Goal: Browse casually: Explore the website without a specific task or goal

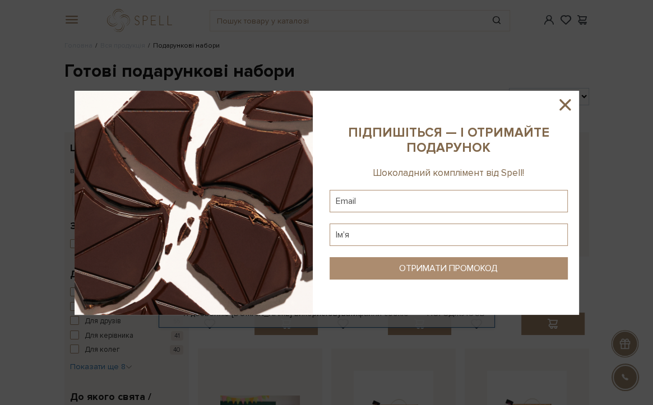
click at [563, 100] on icon at bounding box center [564, 104] width 19 height 19
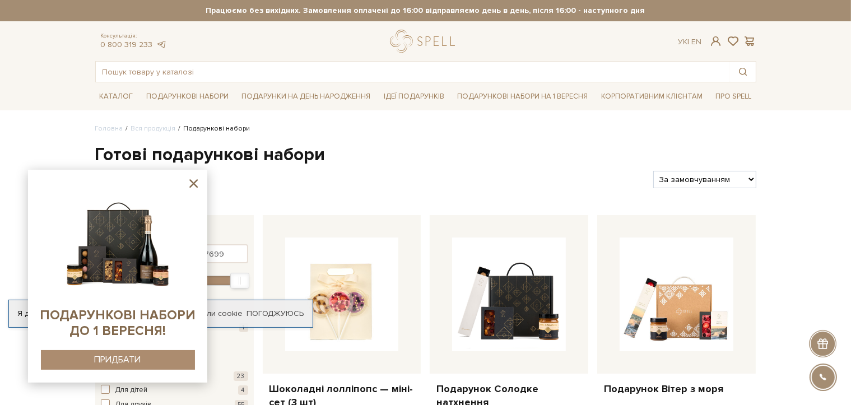
click at [194, 183] on icon at bounding box center [193, 183] width 8 height 8
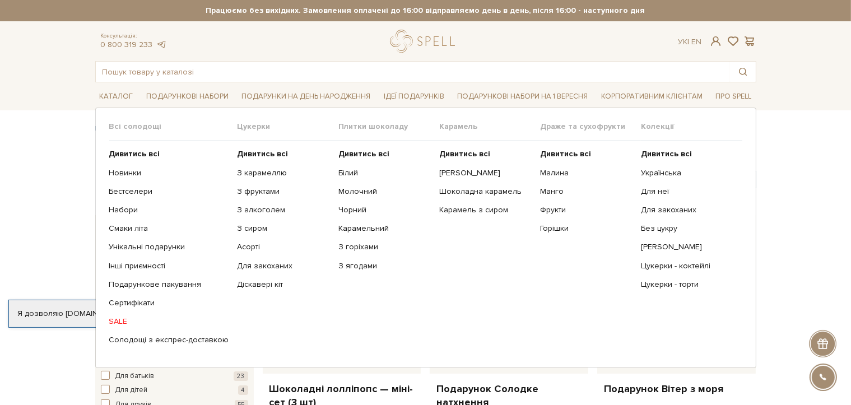
click at [116, 321] on link "SALE" at bounding box center [169, 322] width 120 height 10
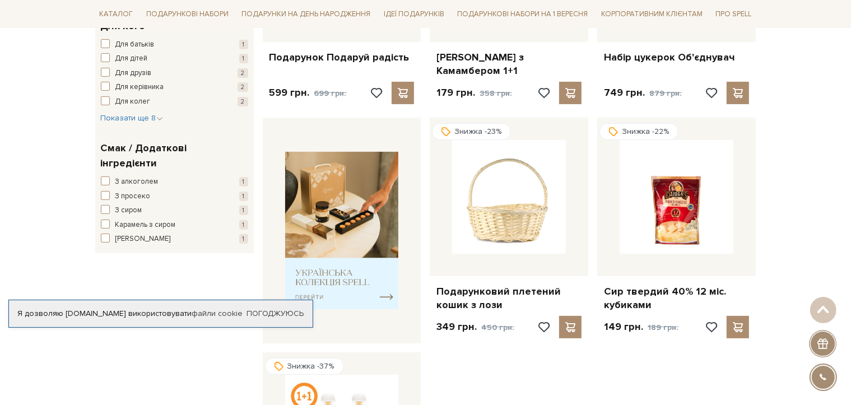
scroll to position [112, 0]
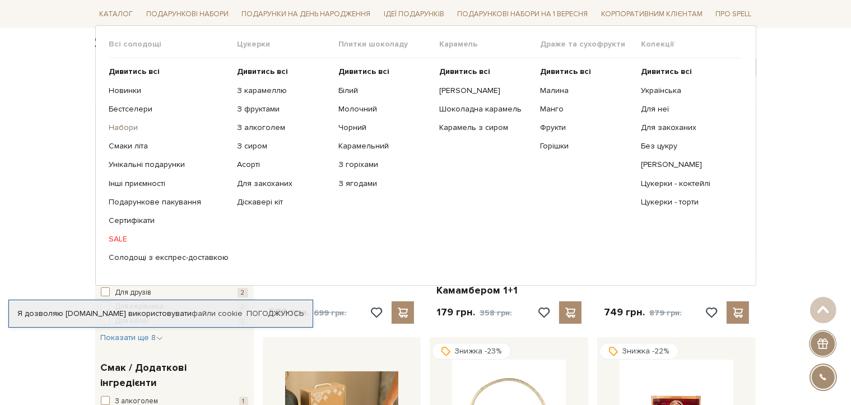
click at [122, 127] on link "Набори" at bounding box center [169, 128] width 120 height 10
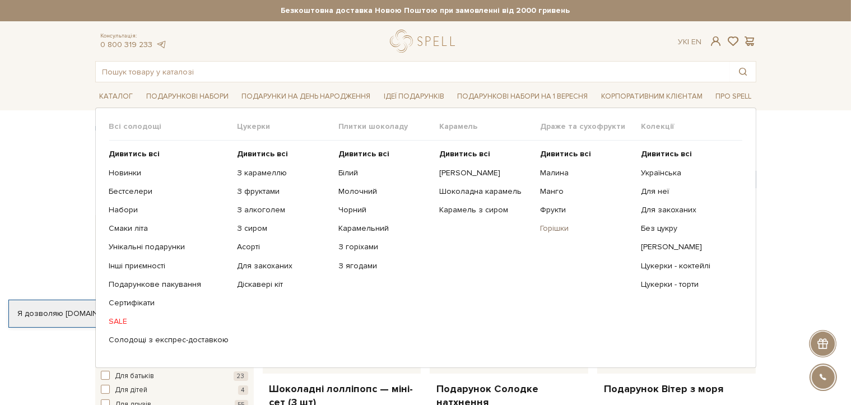
click at [550, 229] on link "Горішки" at bounding box center [586, 229] width 92 height 10
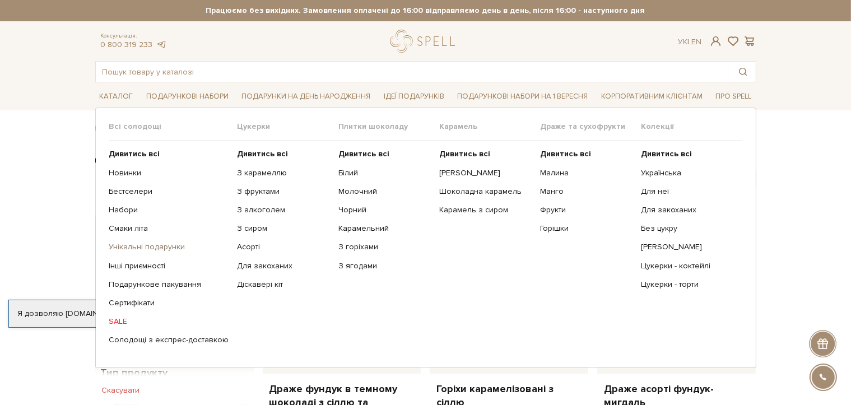
click at [133, 247] on link "Унікальні подарунки" at bounding box center [169, 247] width 120 height 10
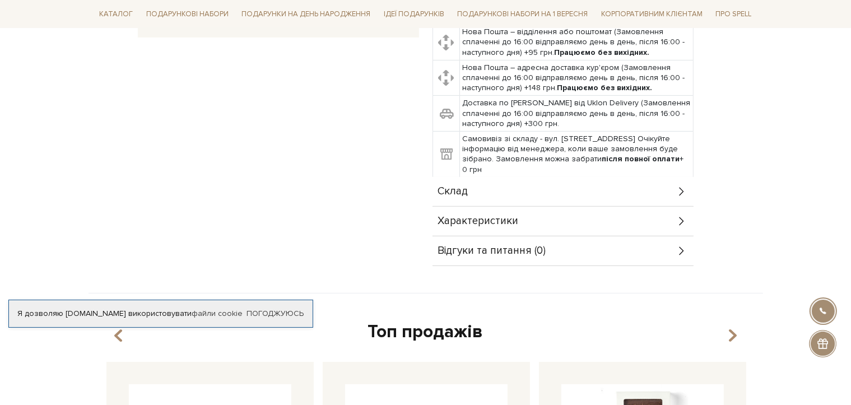
scroll to position [448, 0]
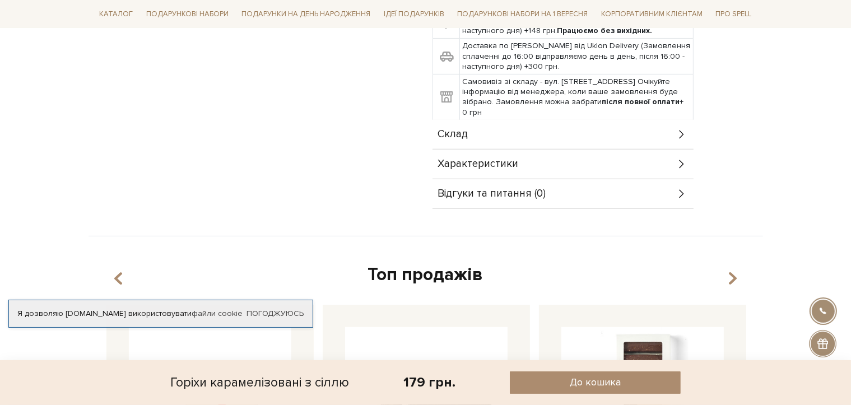
click at [680, 133] on icon at bounding box center [682, 134] width 12 height 12
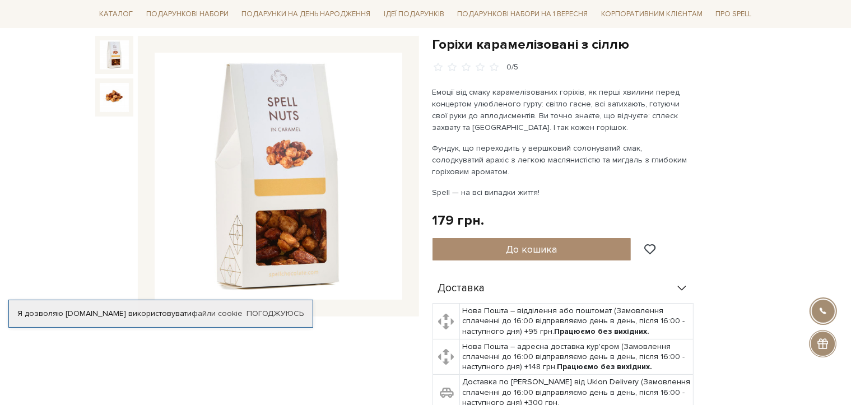
scroll to position [0, 0]
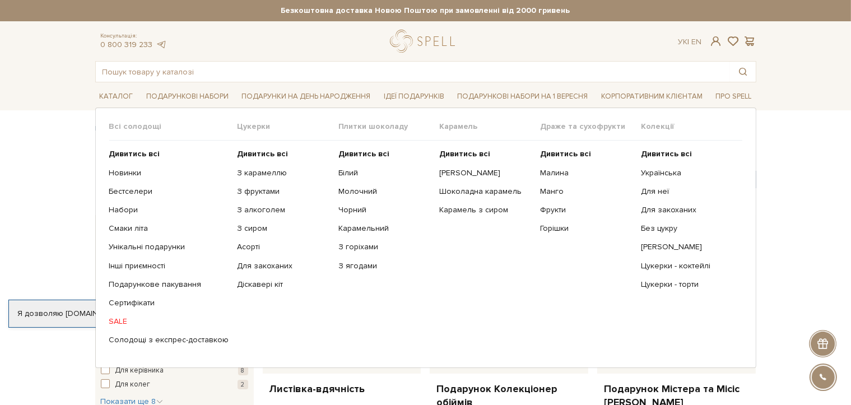
click at [557, 127] on span "Драже та сухофрукти" at bounding box center [590, 127] width 101 height 10
click at [555, 210] on link "Фрукти" at bounding box center [586, 210] width 92 height 10
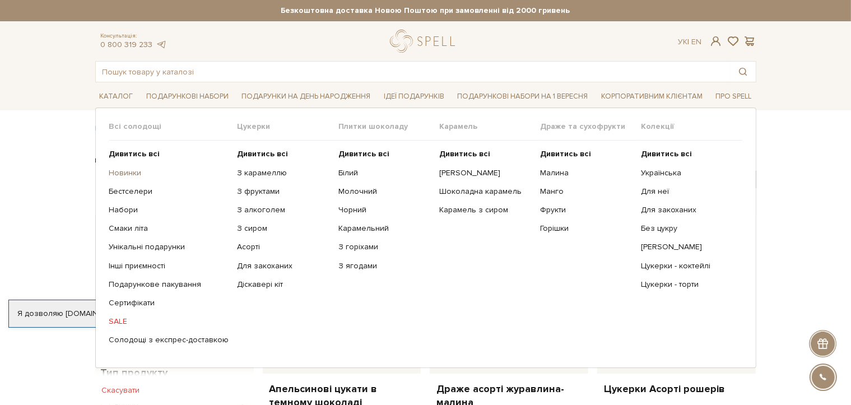
click at [126, 170] on link "Новинки" at bounding box center [169, 173] width 120 height 10
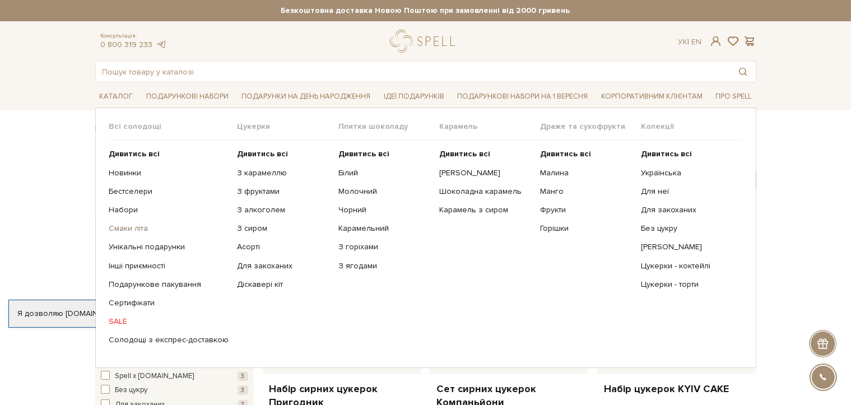
click at [131, 228] on link "Смаки літа" at bounding box center [169, 229] width 120 height 10
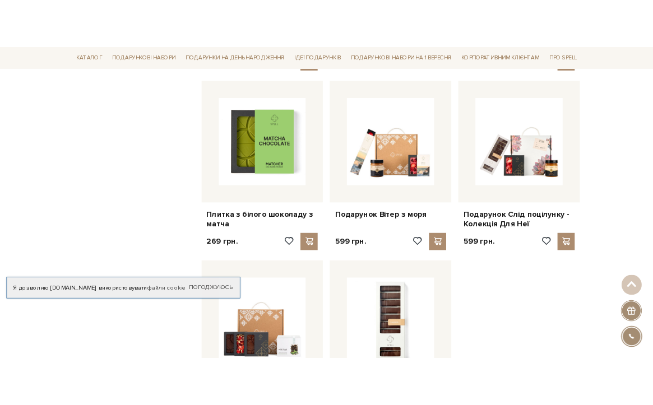
scroll to position [1401, 0]
